Goal: Use online tool/utility

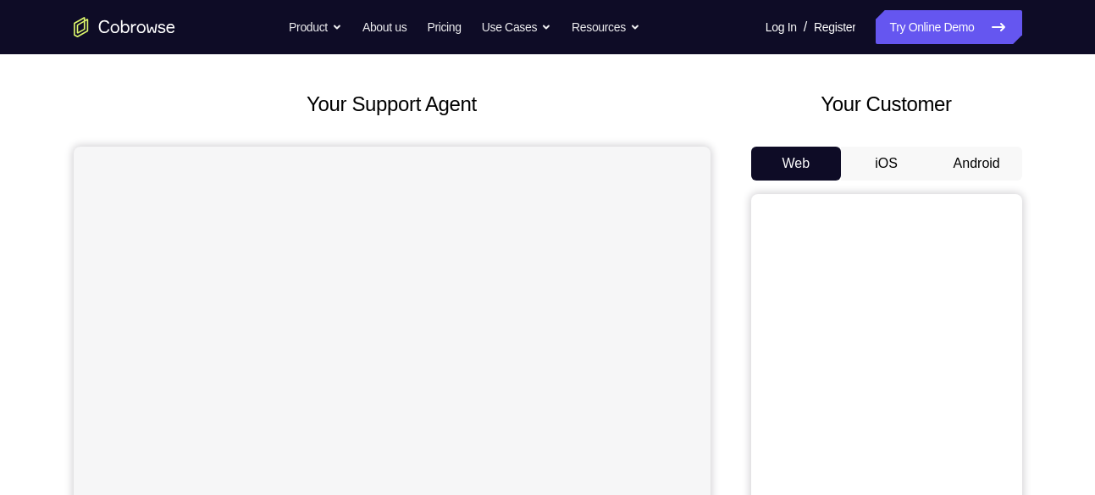
scroll to position [77, 0]
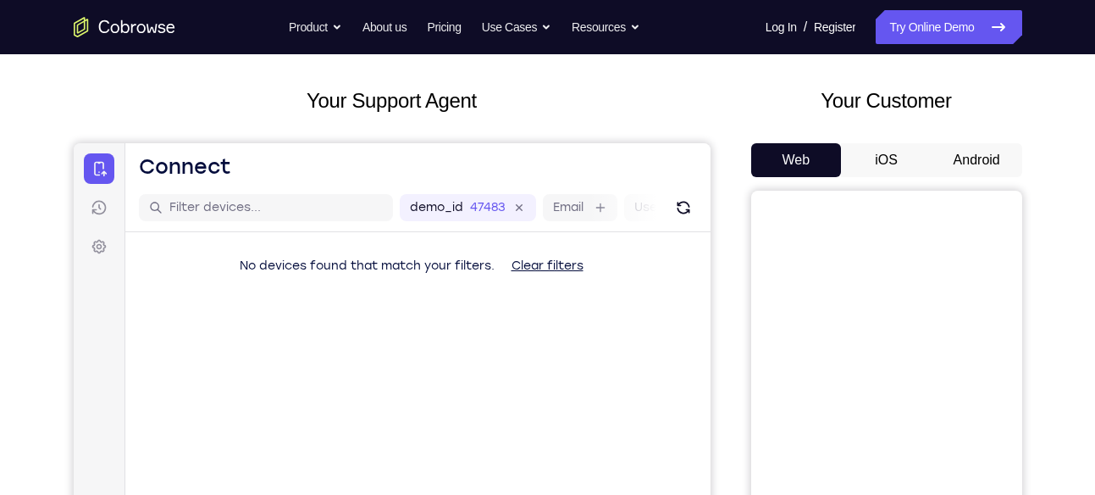
click at [967, 157] on button "Android" at bounding box center [977, 160] width 91 height 34
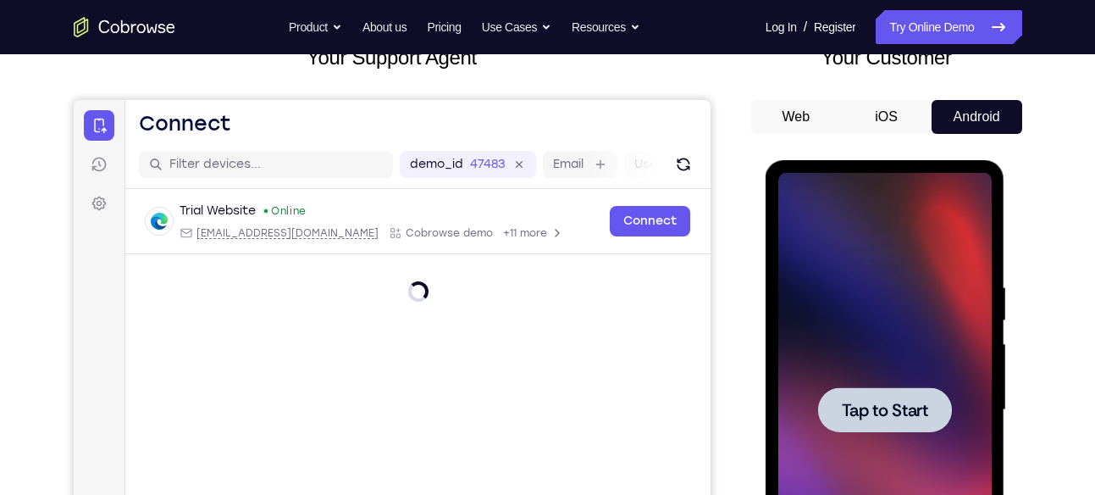
scroll to position [0, 0]
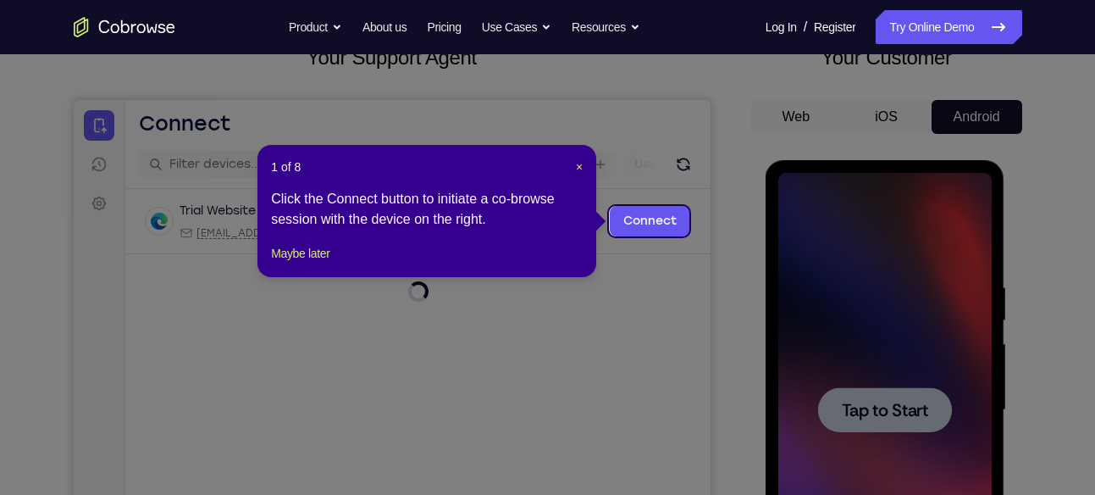
click at [898, 409] on icon at bounding box center [554, 247] width 1108 height 495
click at [576, 163] on span "×" at bounding box center [579, 167] width 7 height 14
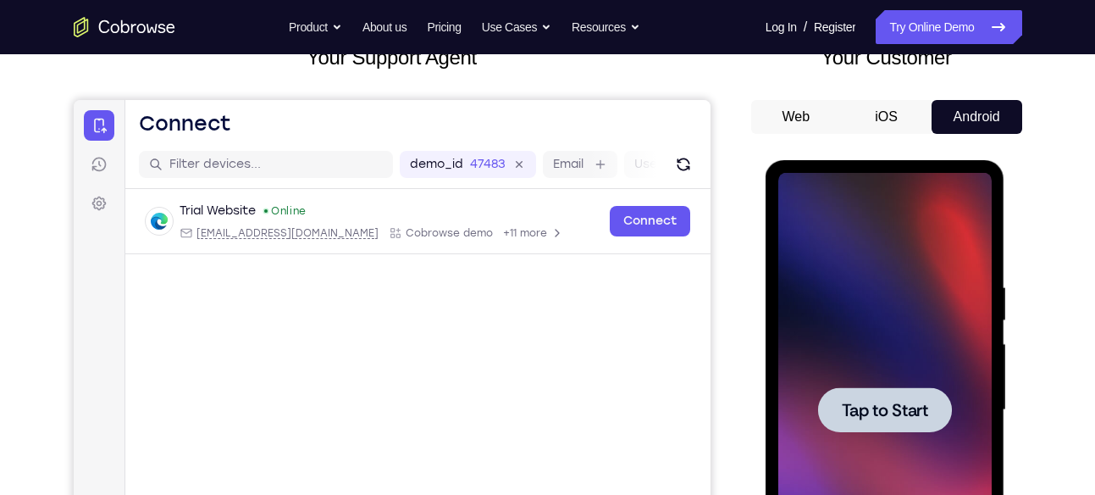
click at [857, 393] on div at bounding box center [885, 409] width 134 height 45
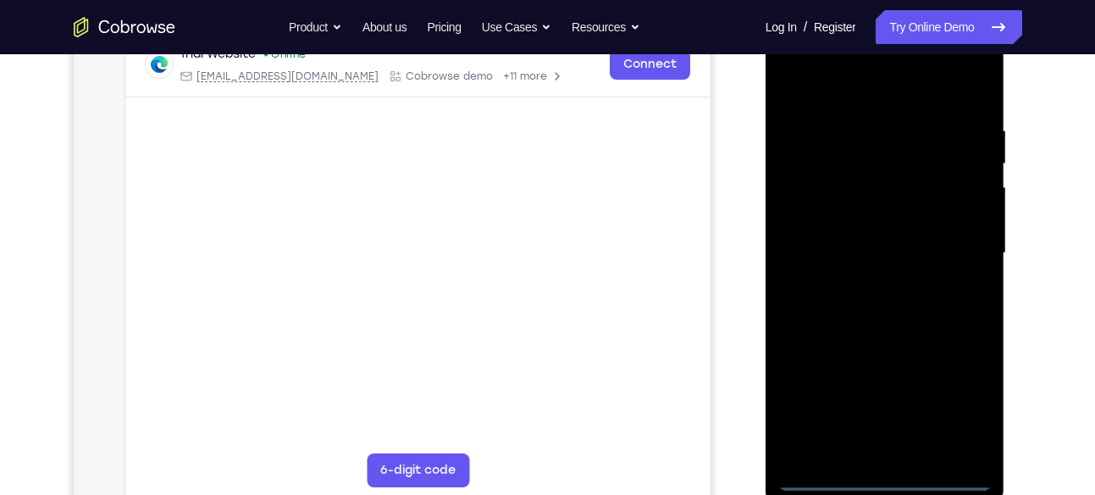
scroll to position [280, 0]
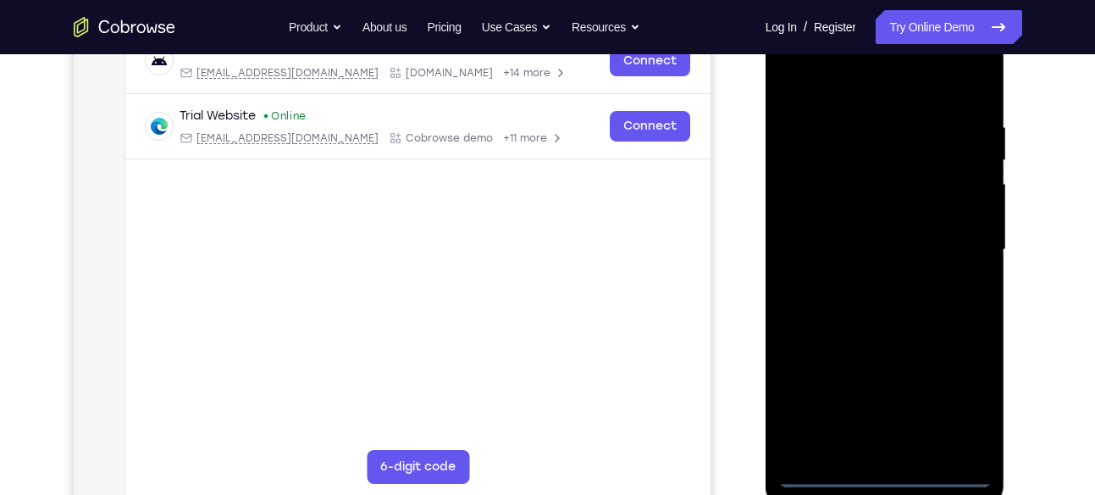
click at [881, 472] on div at bounding box center [884, 250] width 213 height 474
click at [960, 401] on div at bounding box center [884, 250] width 213 height 474
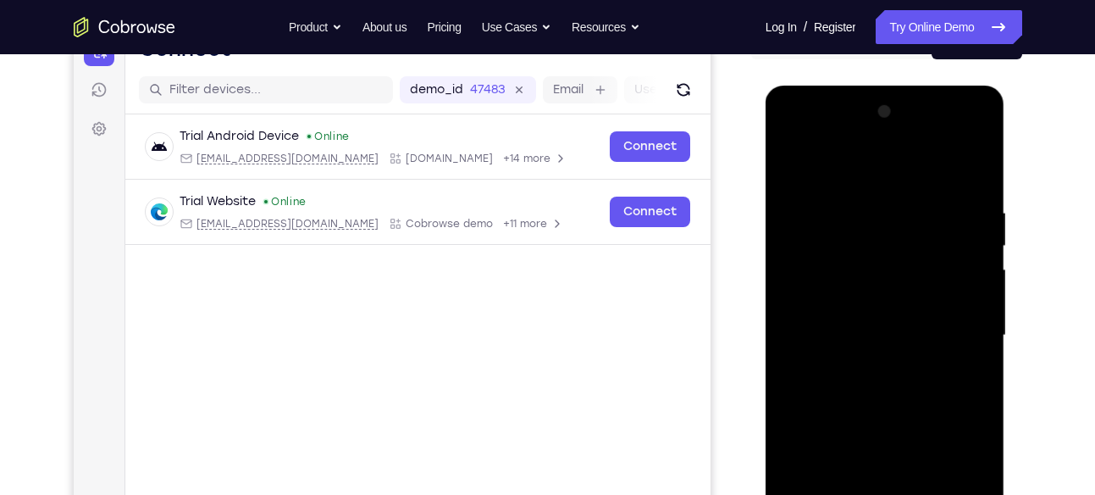
scroll to position [201, 0]
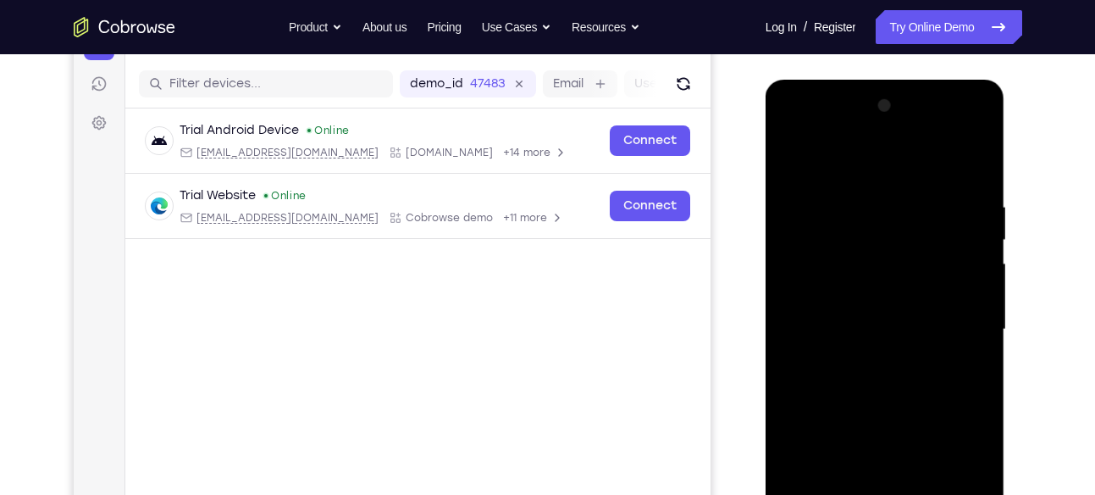
click at [814, 169] on div at bounding box center [884, 329] width 213 height 474
click at [855, 234] on div at bounding box center [884, 329] width 213 height 474
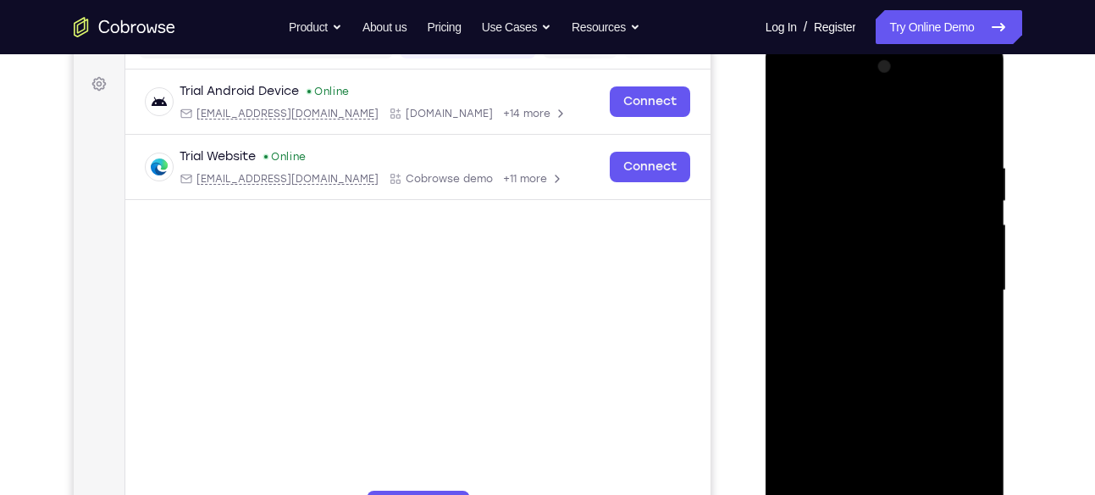
scroll to position [241, 0]
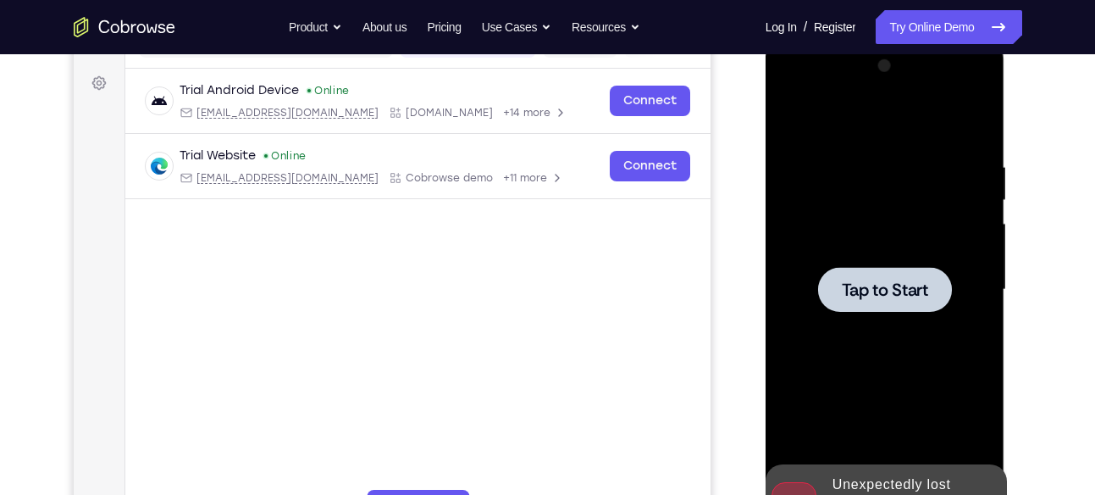
click at [905, 298] on span "Tap to Start" at bounding box center [885, 289] width 86 height 17
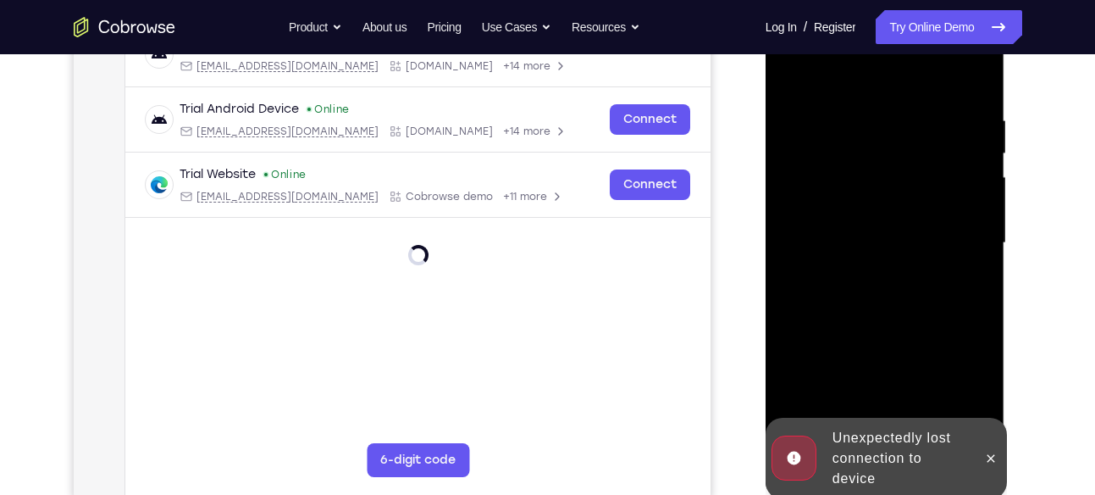
scroll to position [302, 0]
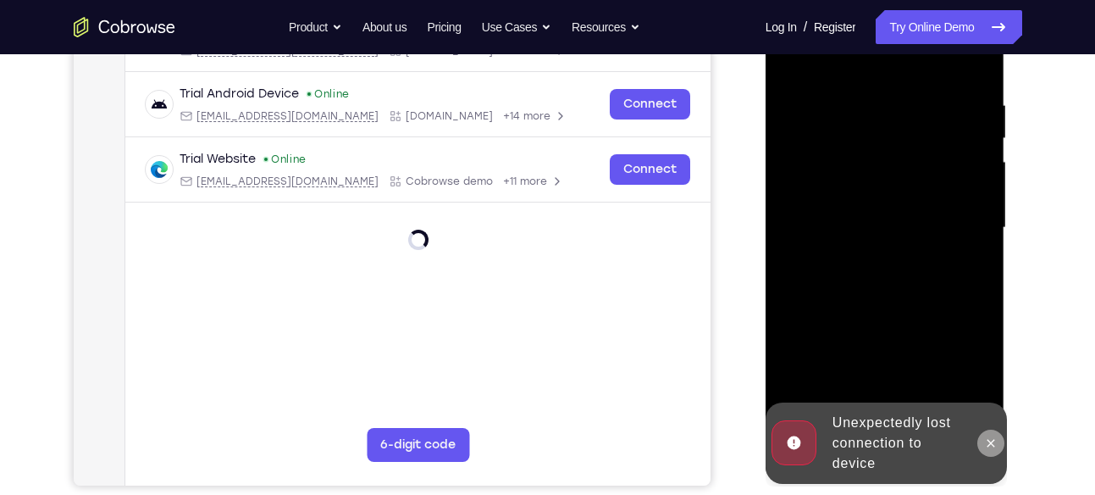
click at [987, 437] on icon at bounding box center [991, 443] width 14 height 14
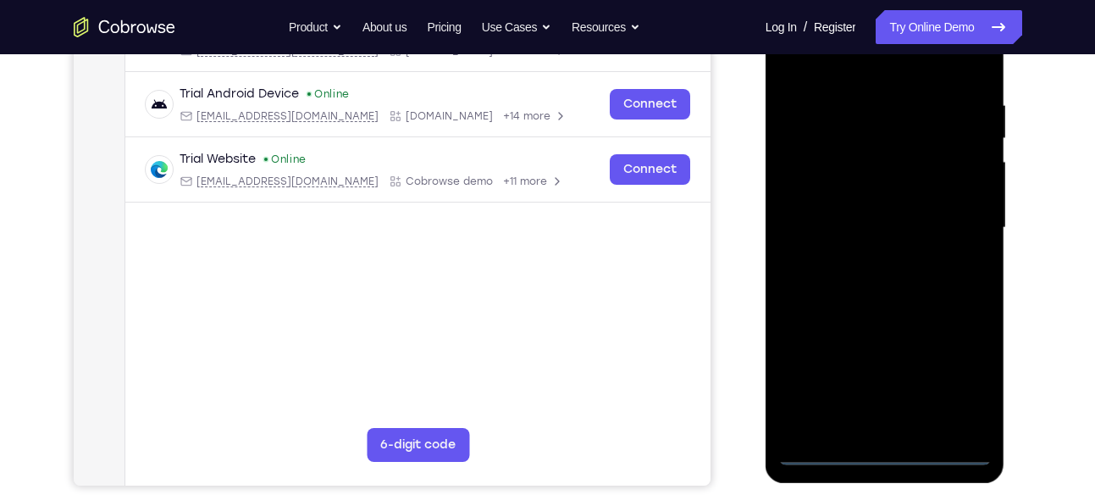
click at [883, 454] on div at bounding box center [884, 228] width 213 height 474
click at [961, 379] on div at bounding box center [884, 228] width 213 height 474
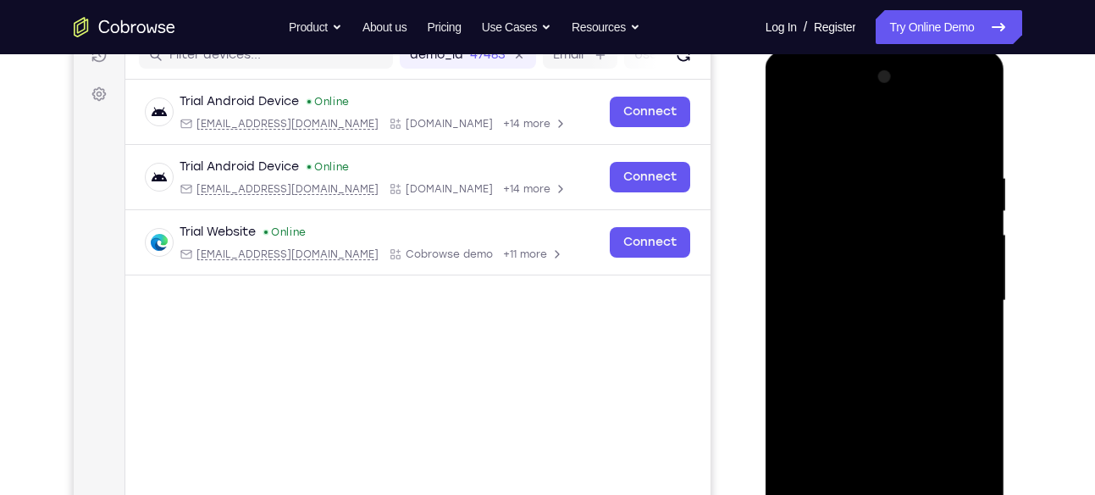
scroll to position [229, 0]
click at [797, 134] on div at bounding box center [884, 301] width 213 height 474
click at [957, 291] on div at bounding box center [884, 301] width 213 height 474
click at [871, 330] on div at bounding box center [884, 301] width 213 height 474
click at [865, 291] on div at bounding box center [884, 301] width 213 height 474
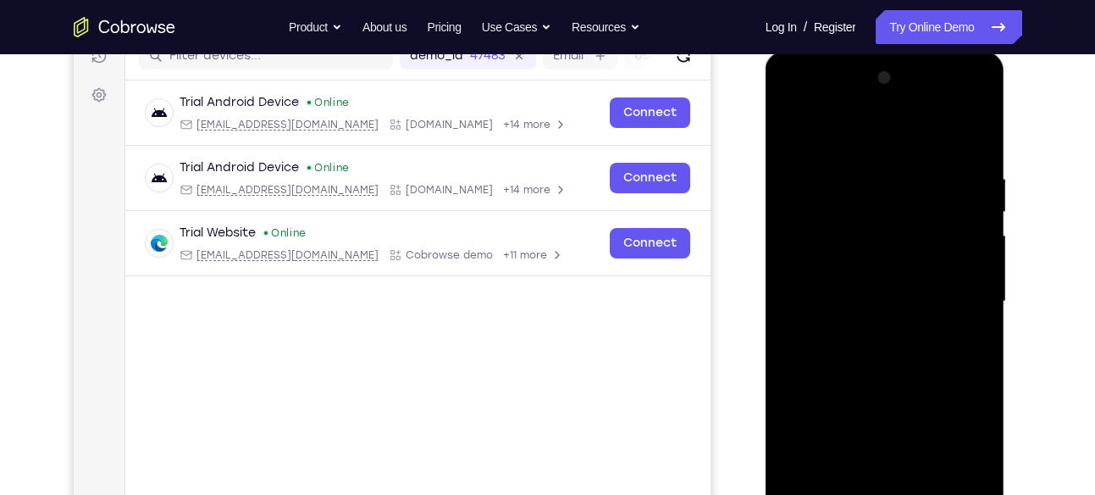
click at [855, 264] on div at bounding box center [884, 301] width 213 height 474
click at [877, 301] on div at bounding box center [884, 301] width 213 height 474
click at [884, 354] on div at bounding box center [884, 301] width 213 height 474
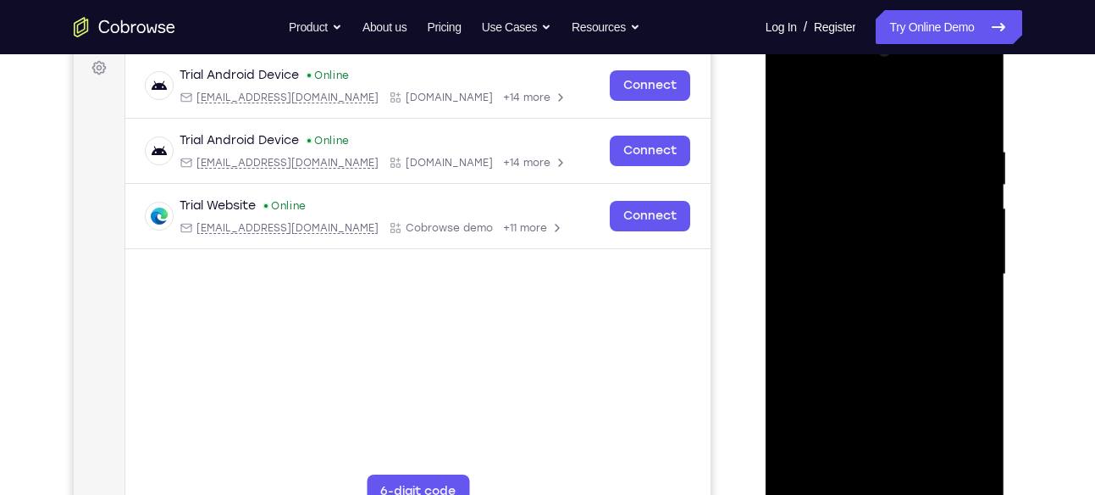
scroll to position [258, 0]
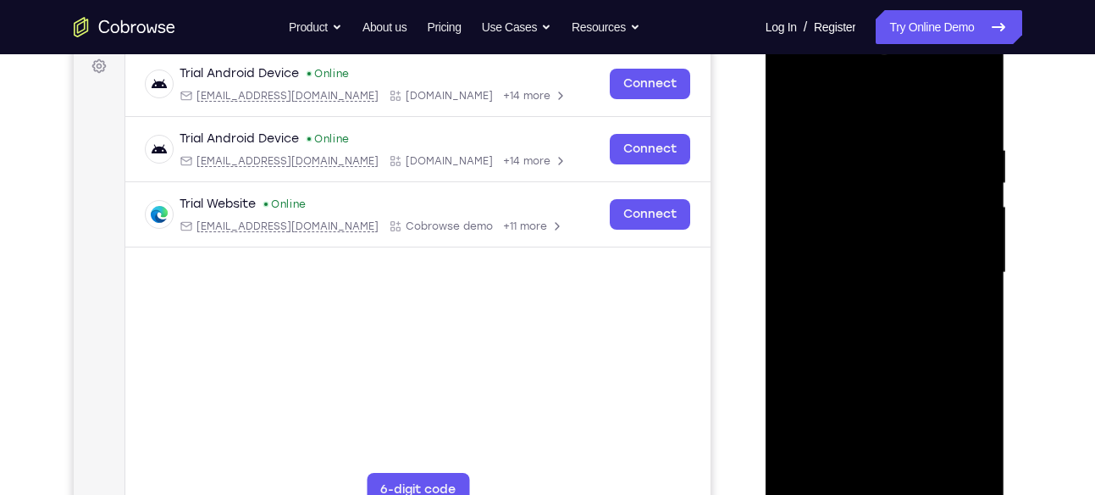
click at [977, 130] on div at bounding box center [884, 273] width 213 height 474
drag, startPoint x: 936, startPoint y: 316, endPoint x: 935, endPoint y: 231, distance: 84.7
click at [935, 231] on div at bounding box center [884, 273] width 213 height 474
click at [983, 267] on div at bounding box center [884, 273] width 213 height 474
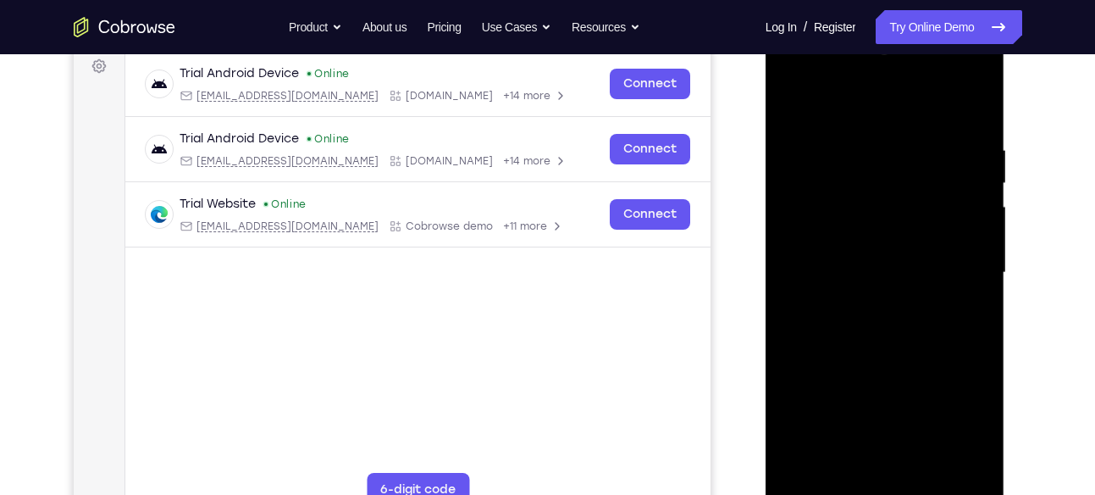
click at [983, 267] on div at bounding box center [884, 273] width 213 height 474
click at [787, 271] on div at bounding box center [884, 273] width 213 height 474
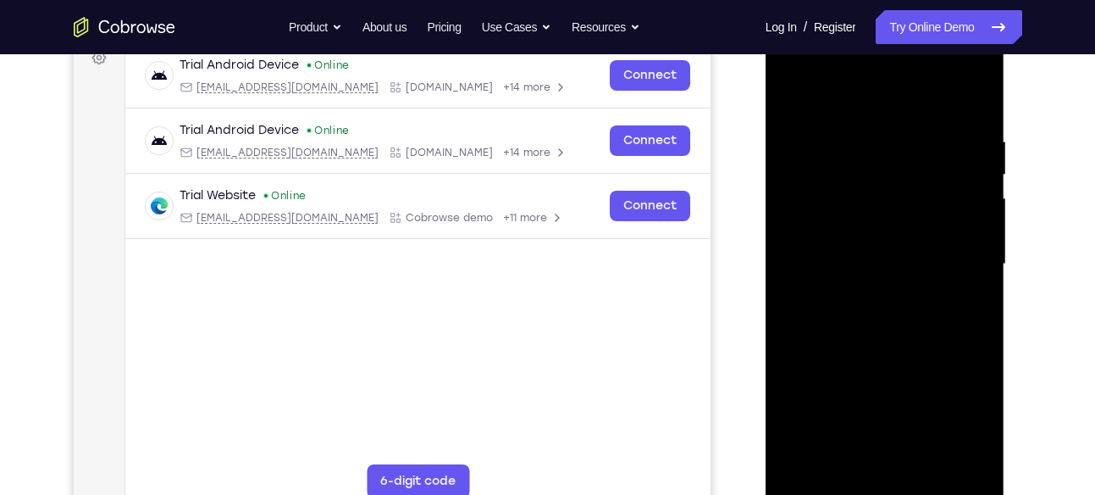
scroll to position [269, 0]
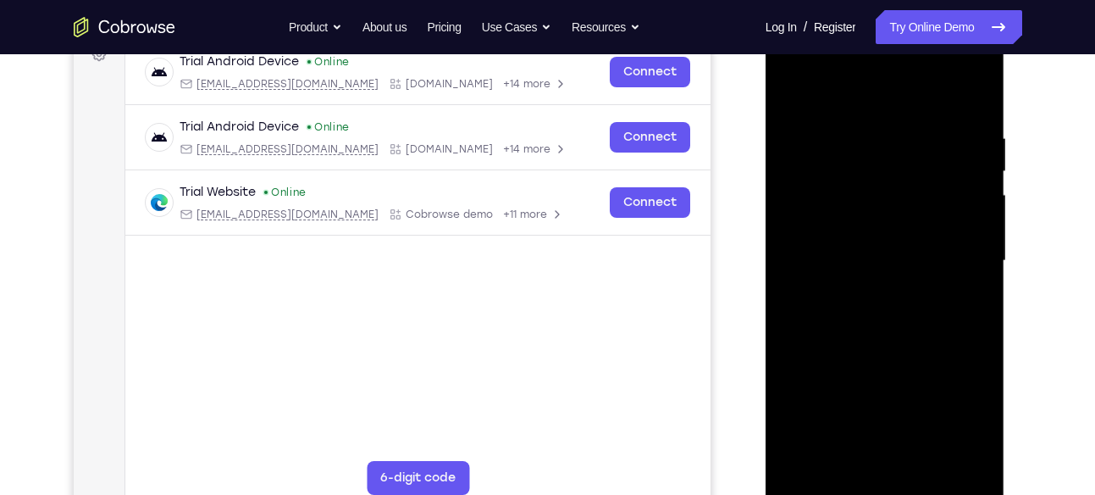
click at [983, 250] on div at bounding box center [884, 261] width 213 height 474
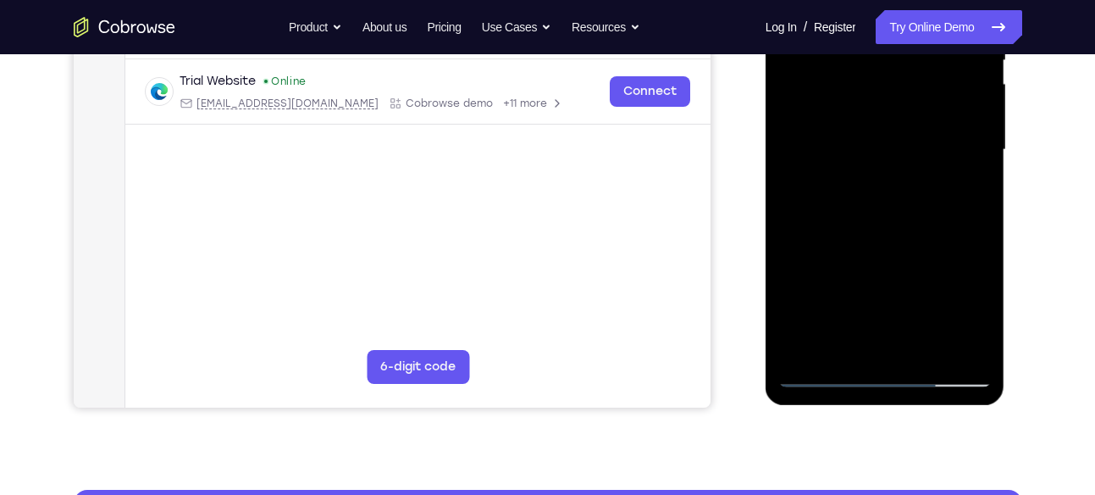
scroll to position [381, 0]
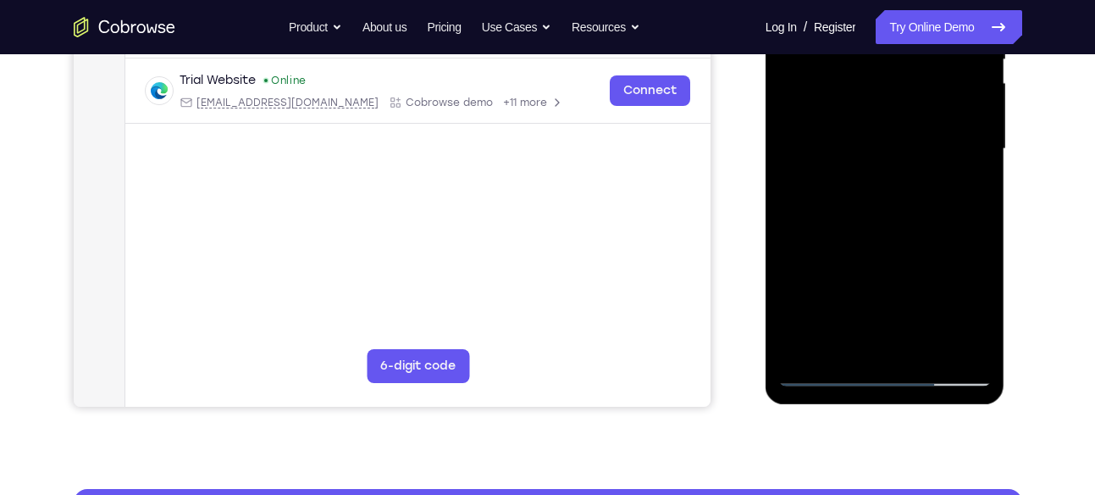
drag, startPoint x: 911, startPoint y: 303, endPoint x: 872, endPoint y: 186, distance: 123.2
click at [872, 186] on div at bounding box center [884, 149] width 213 height 474
click at [792, 185] on div at bounding box center [884, 149] width 213 height 474
click at [931, 346] on div at bounding box center [884, 149] width 213 height 474
click at [889, 235] on div at bounding box center [884, 149] width 213 height 474
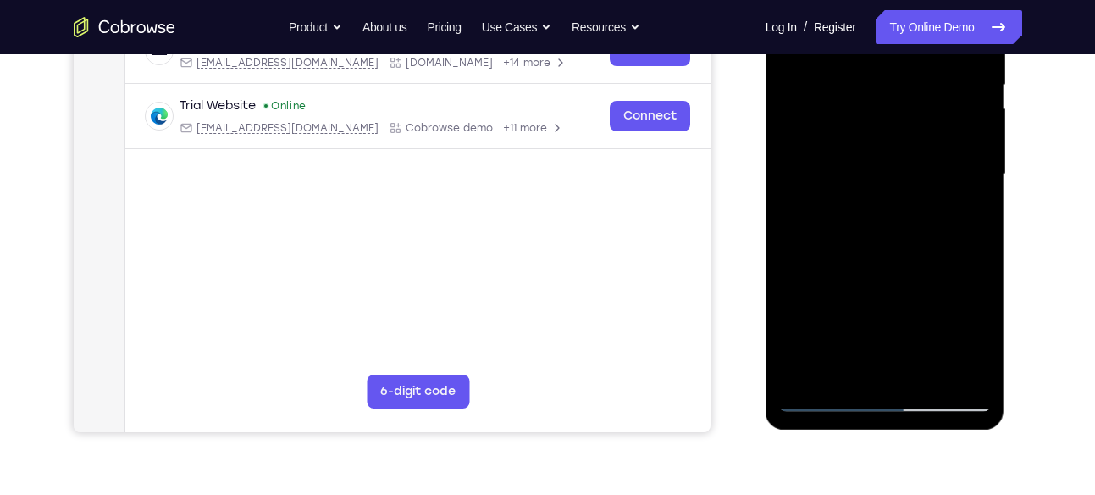
scroll to position [352, 0]
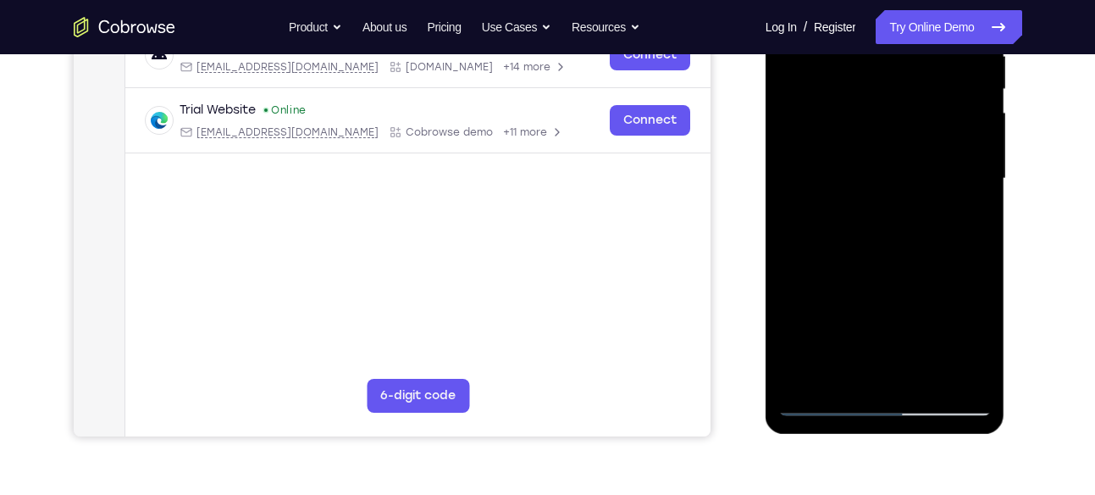
click at [844, 323] on div at bounding box center [884, 179] width 213 height 474
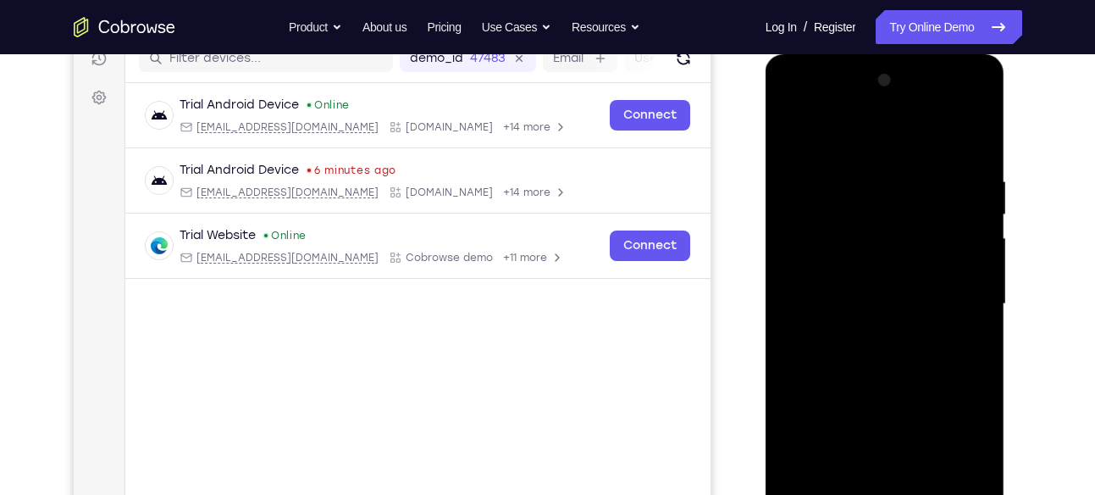
scroll to position [224, 0]
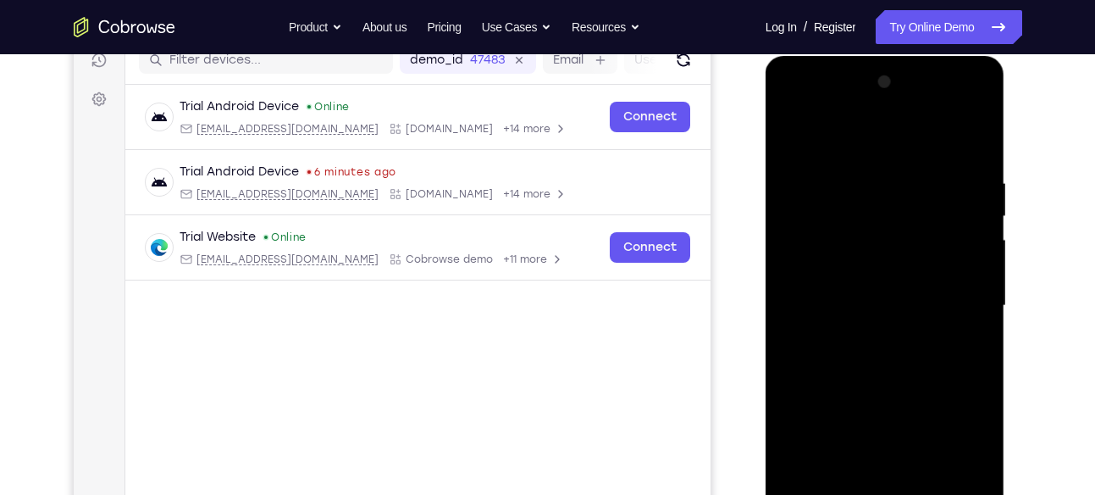
click at [811, 135] on div at bounding box center [884, 306] width 213 height 474
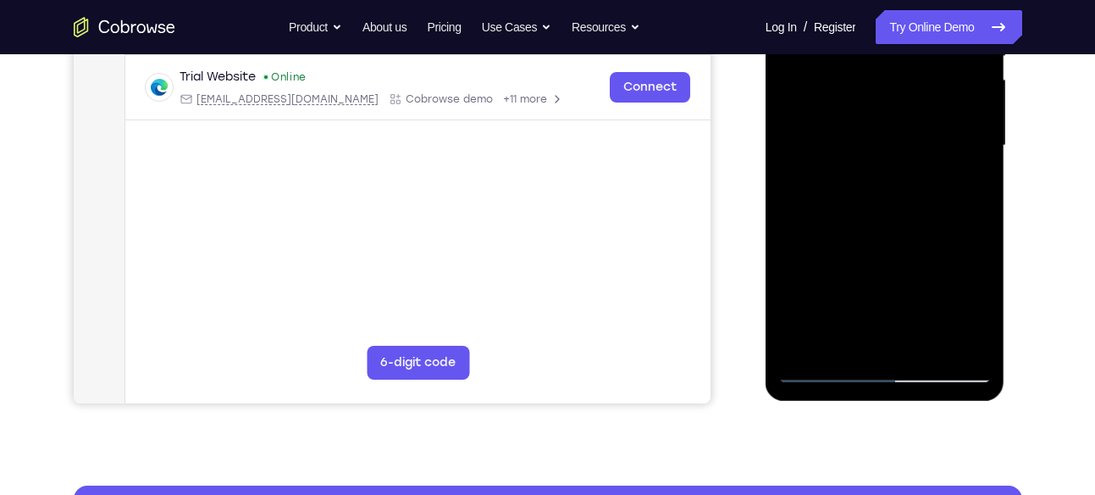
scroll to position [389, 0]
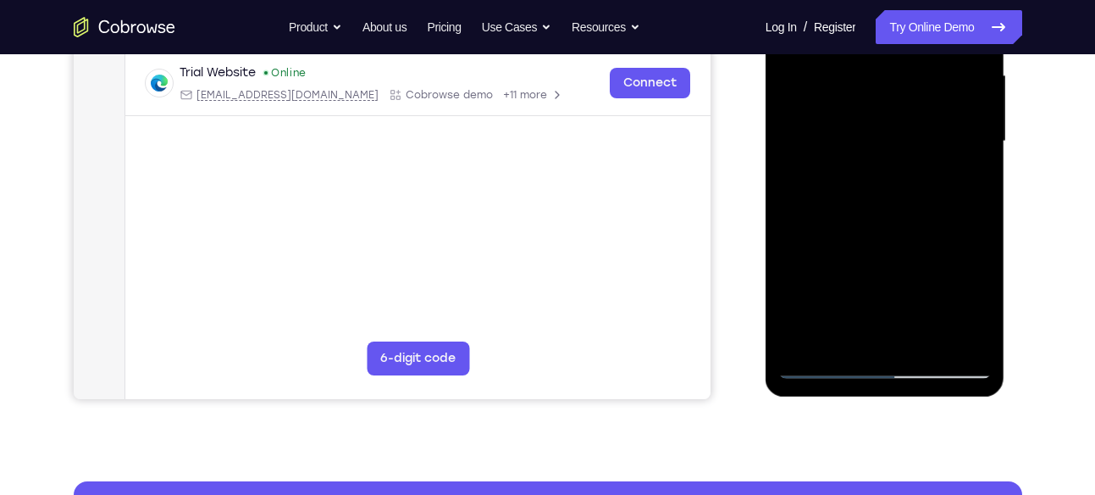
click at [806, 337] on div at bounding box center [884, 141] width 213 height 474
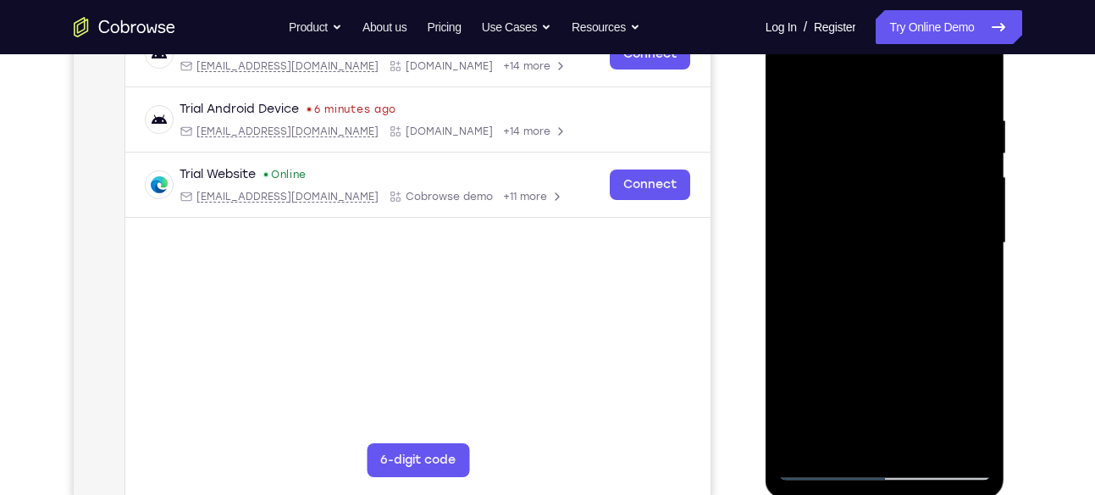
scroll to position [257, 0]
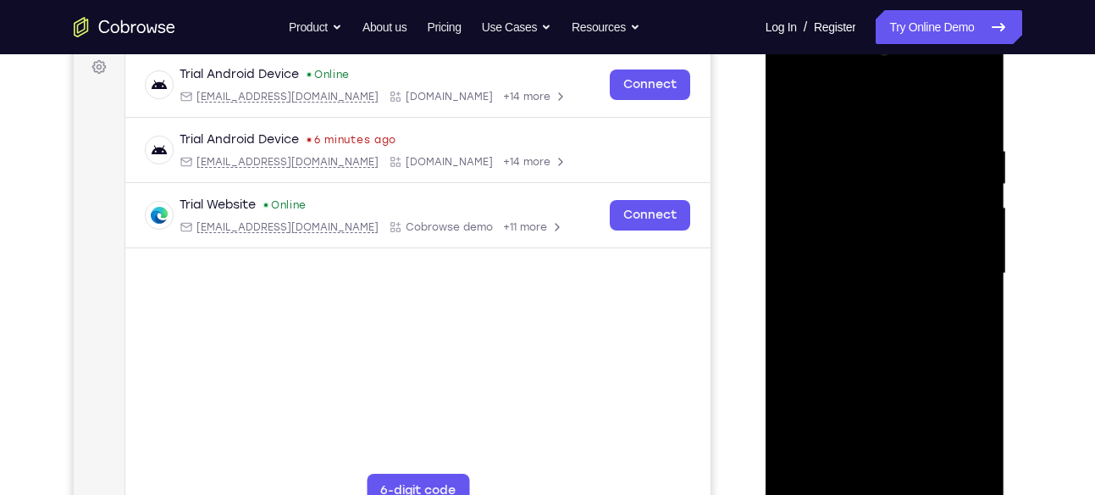
click at [903, 136] on div at bounding box center [884, 273] width 213 height 474
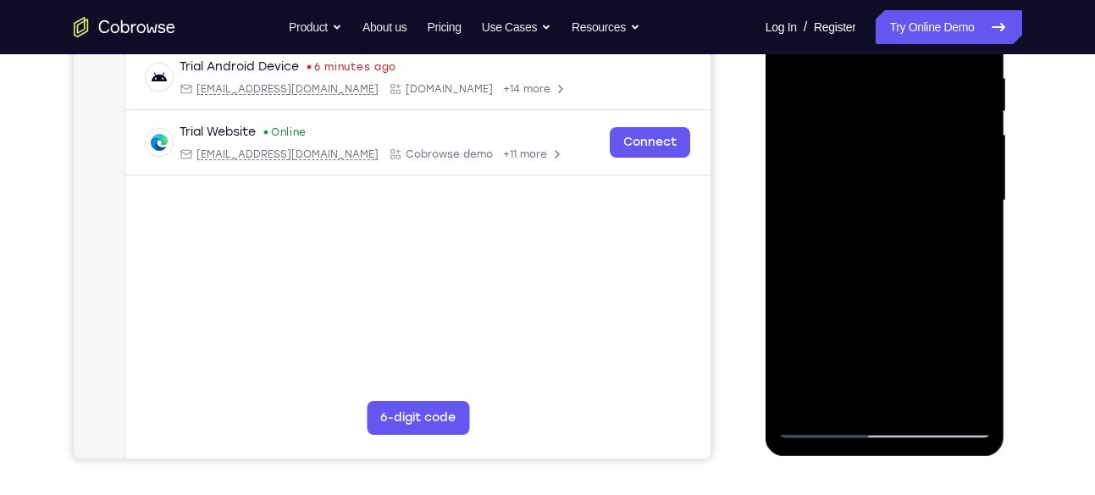
scroll to position [354, 0]
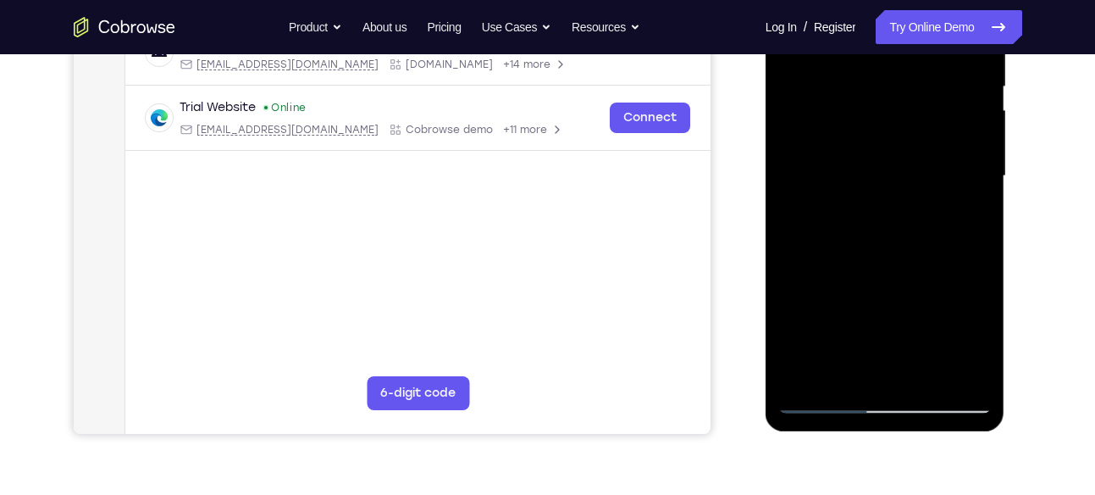
click at [952, 364] on div at bounding box center [884, 176] width 213 height 474
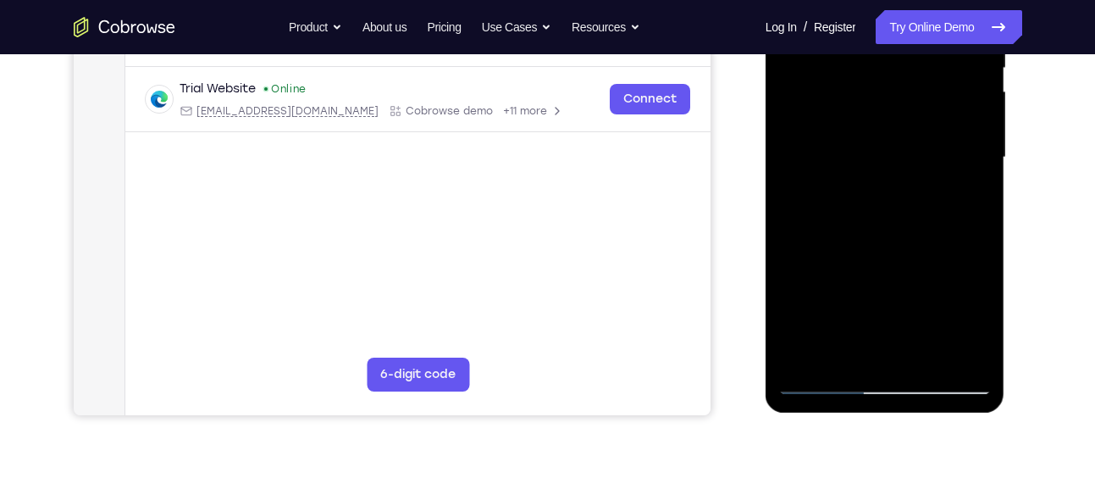
scroll to position [374, 0]
click at [947, 348] on div at bounding box center [884, 157] width 213 height 474
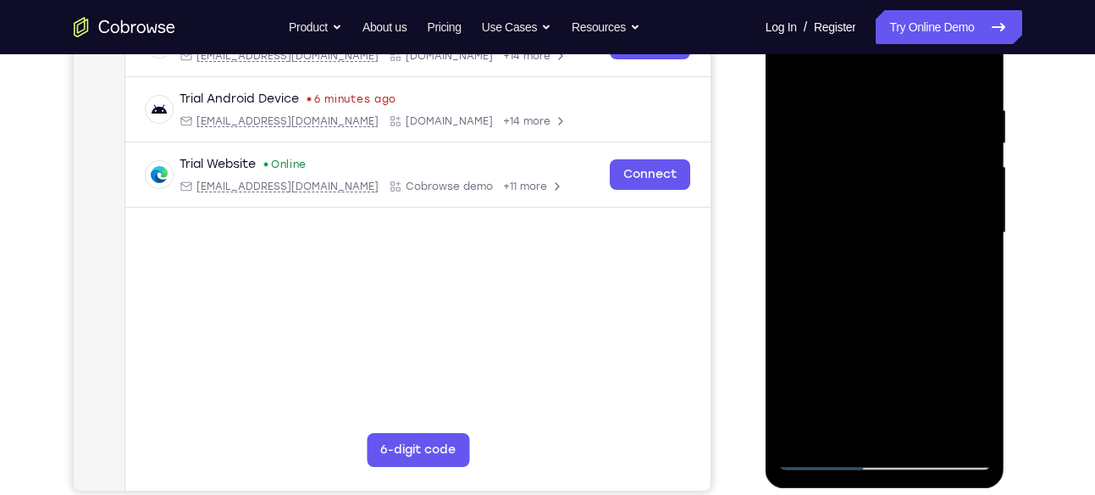
scroll to position [293, 0]
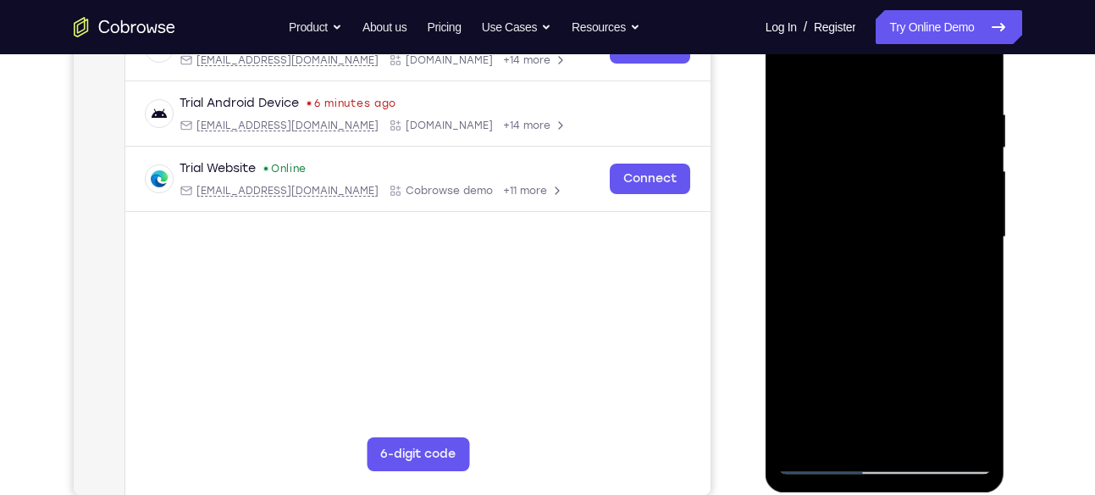
click at [970, 74] on div at bounding box center [884, 237] width 213 height 474
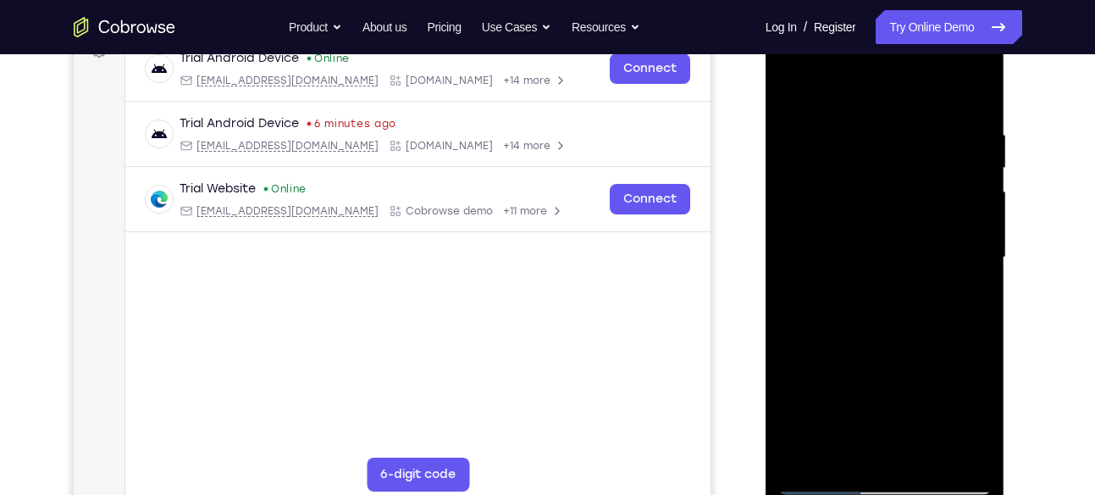
scroll to position [272, 0]
click at [977, 80] on div at bounding box center [884, 258] width 213 height 474
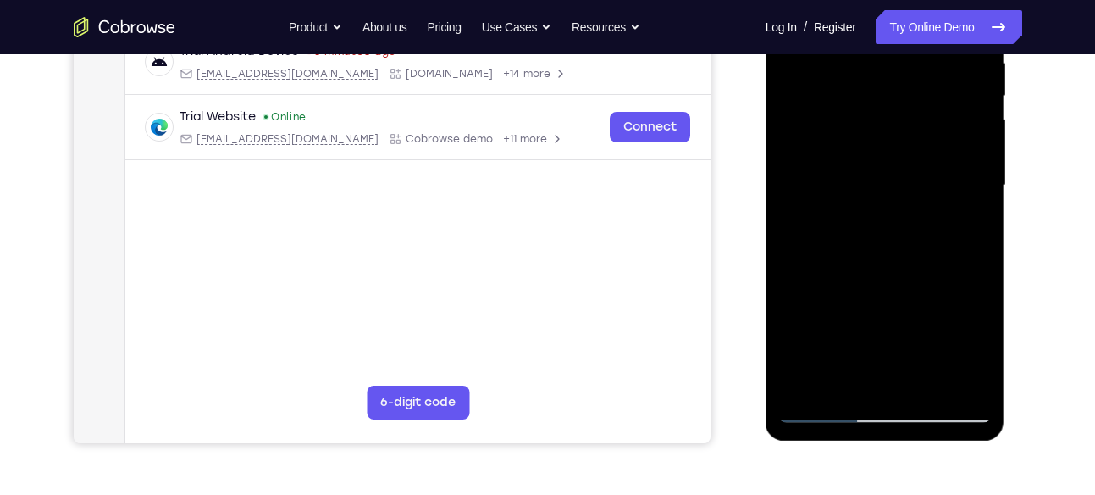
scroll to position [346, 0]
click at [806, 385] on div at bounding box center [884, 184] width 213 height 474
